Goal: Information Seeking & Learning: Check status

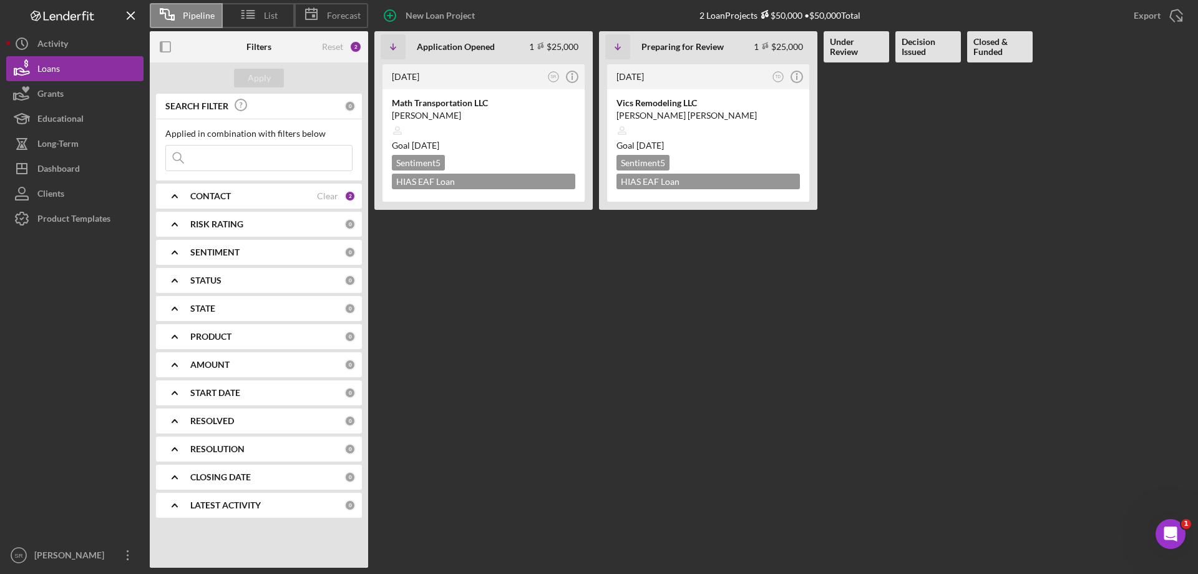
click at [604, 408] on Review "[DATE] TD Icon/Info Vics Remodeling LLC [PERSON_NAME] [PERSON_NAME] Goal [DATE]…" at bounding box center [708, 314] width 218 height 505
click at [598, 403] on div "[DATE] SR Icon/Info Math Transportation LLC [PERSON_NAME] Goal [DATE] Sentiment…" at bounding box center [783, 314] width 818 height 505
click at [192, 203] on div "CONTACT Clear 2" at bounding box center [272, 195] width 165 height 25
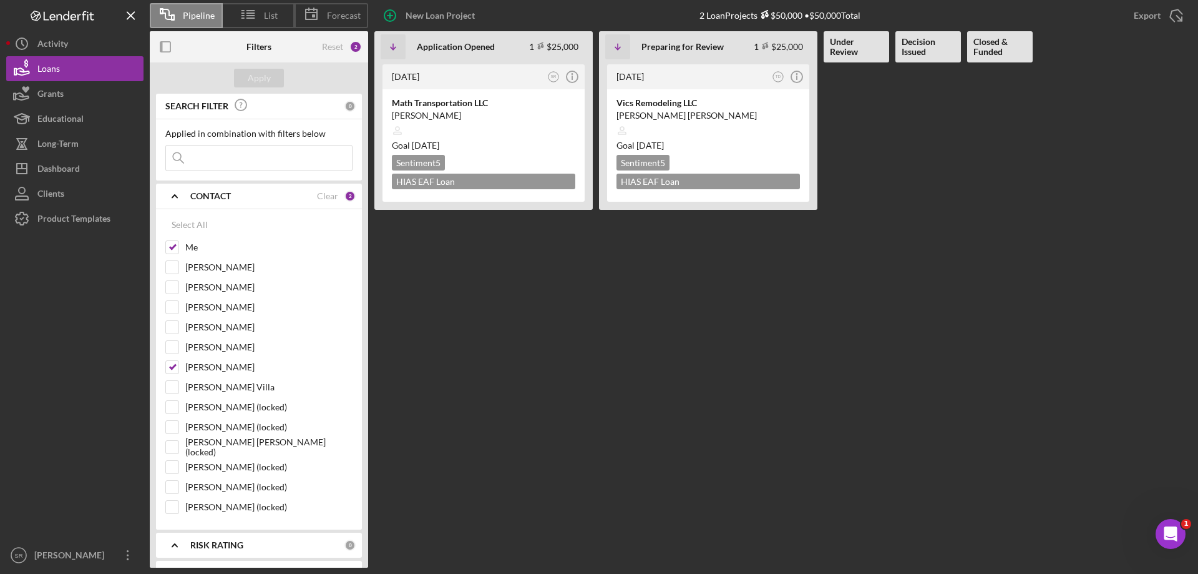
click at [192, 203] on div "CONTACT Clear 2" at bounding box center [272, 195] width 165 height 25
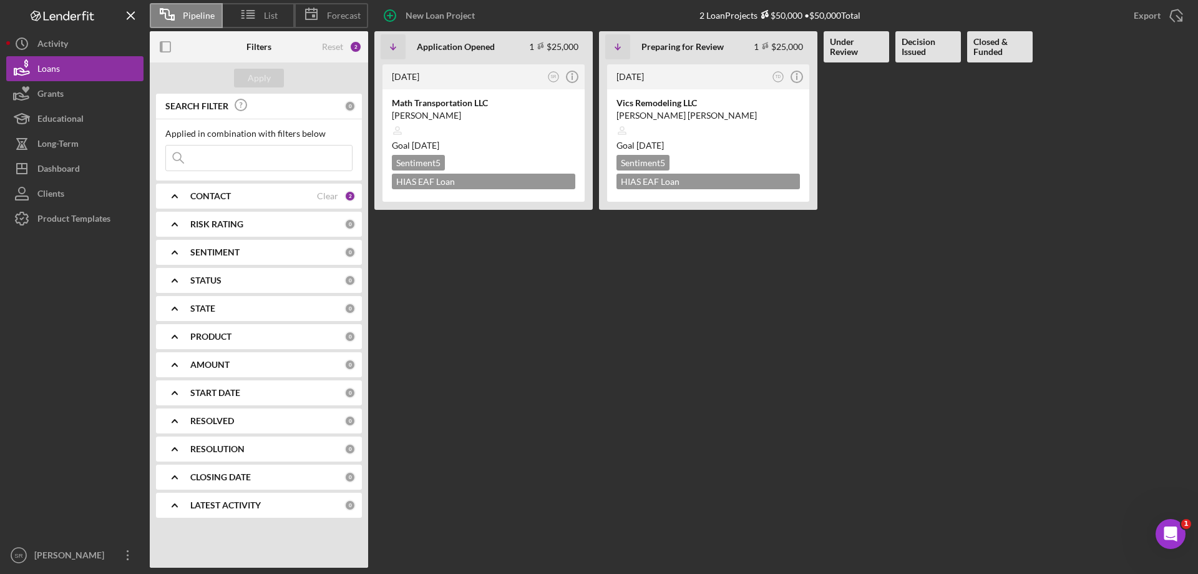
click at [218, 222] on b "RISK RATING" at bounding box center [216, 224] width 53 height 10
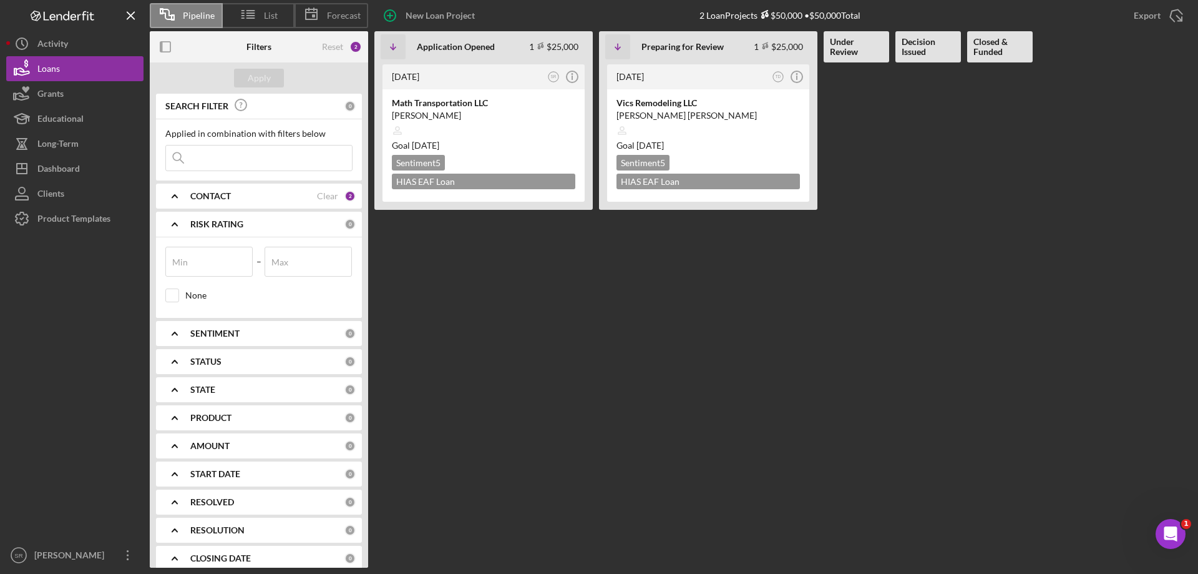
click at [218, 222] on b "RISK RATING" at bounding box center [216, 224] width 53 height 10
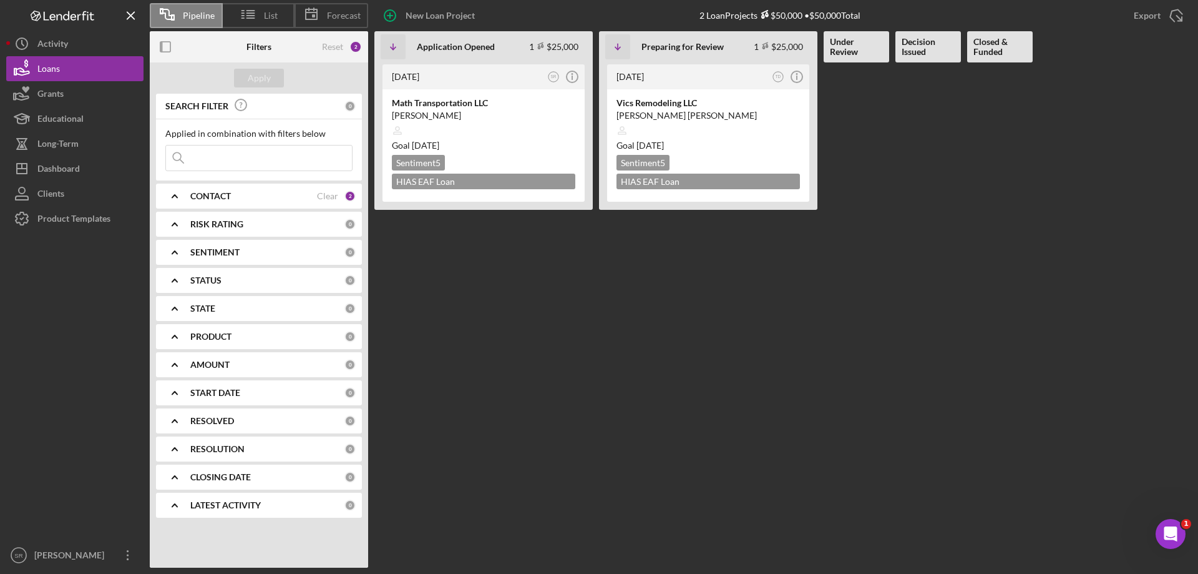
click at [843, 564] on Review at bounding box center [857, 314] width 66 height 505
click at [892, 405] on div "[DATE] SR Icon/Info Math Transportation LLC [PERSON_NAME] Goal [DATE] Sentiment…" at bounding box center [783, 314] width 818 height 505
click at [686, 393] on Review "[DATE] TD Icon/Info Vics Remodeling LLC [PERSON_NAME] [PERSON_NAME] Goal [DATE]…" at bounding box center [708, 314] width 218 height 505
